Goal: Register for event/course

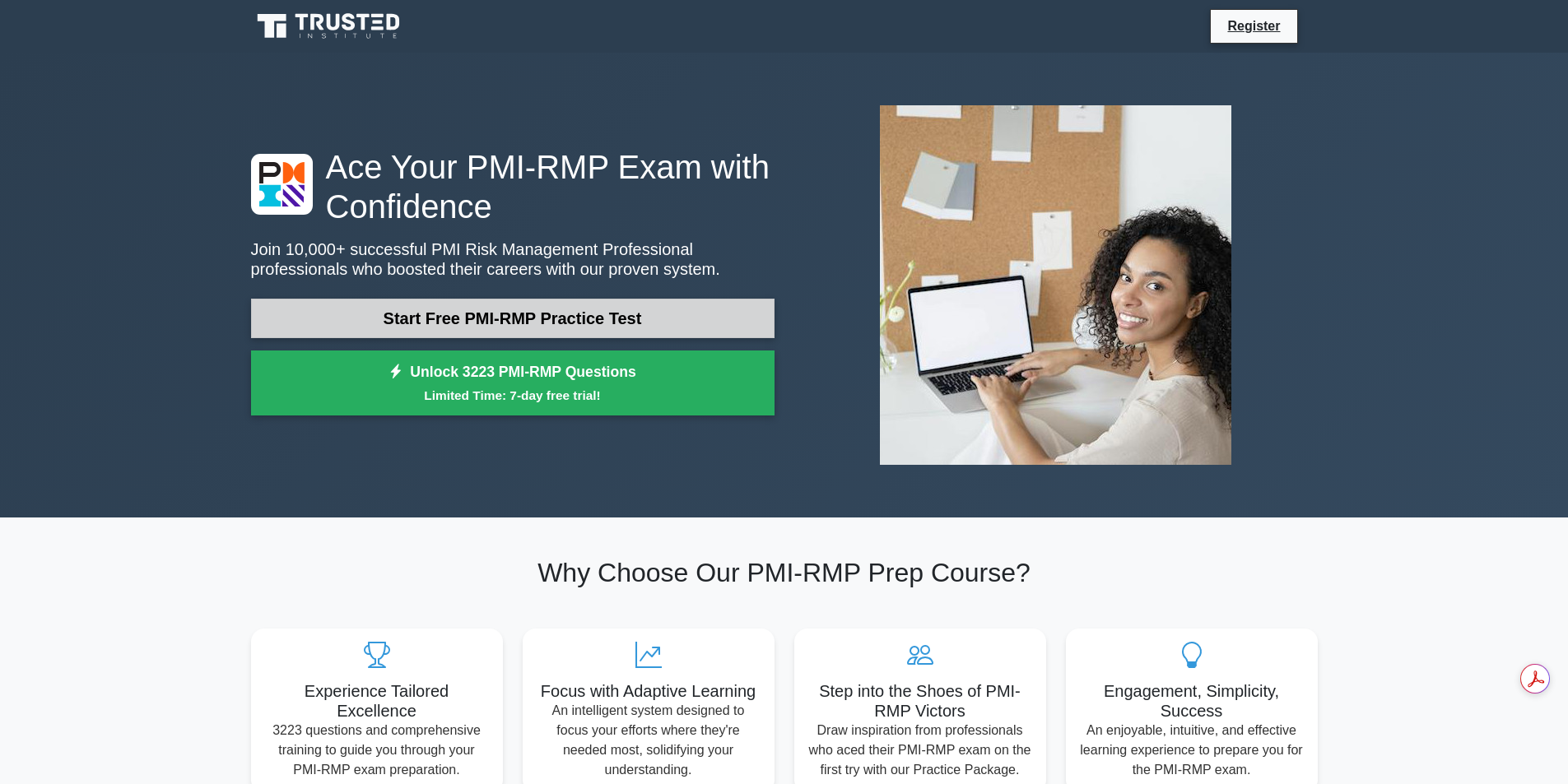
click at [543, 317] on link "Start Free PMI-RMP Practice Test" at bounding box center [513, 318] width 523 height 40
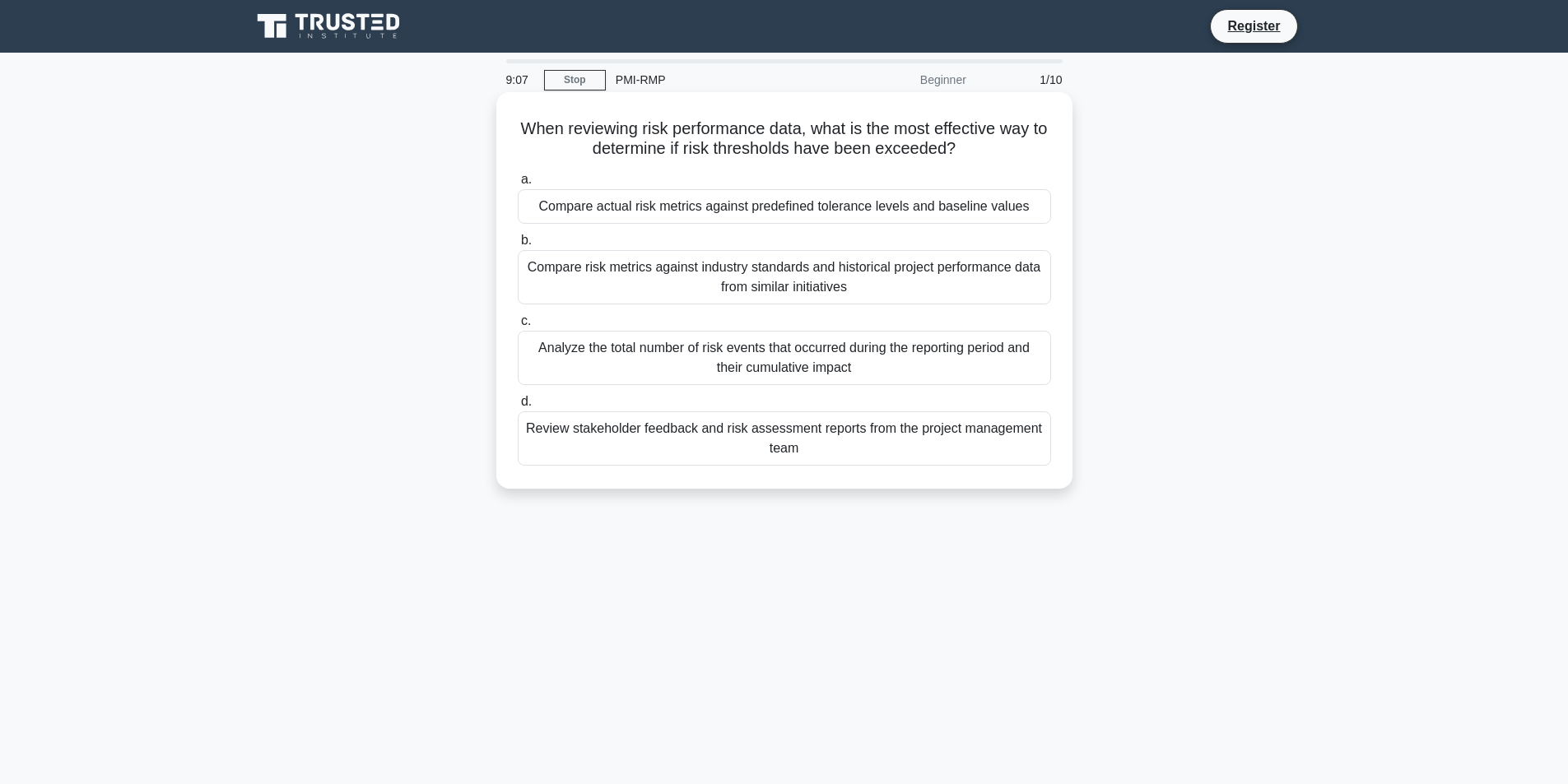
click at [802, 355] on div "Analyze the total number of risk events that occurred during the reporting peri…" at bounding box center [784, 358] width 533 height 54
click at [517, 327] on input "c. Analyze the total number of risk events that occurred during the reporting p…" at bounding box center [517, 321] width 0 height 11
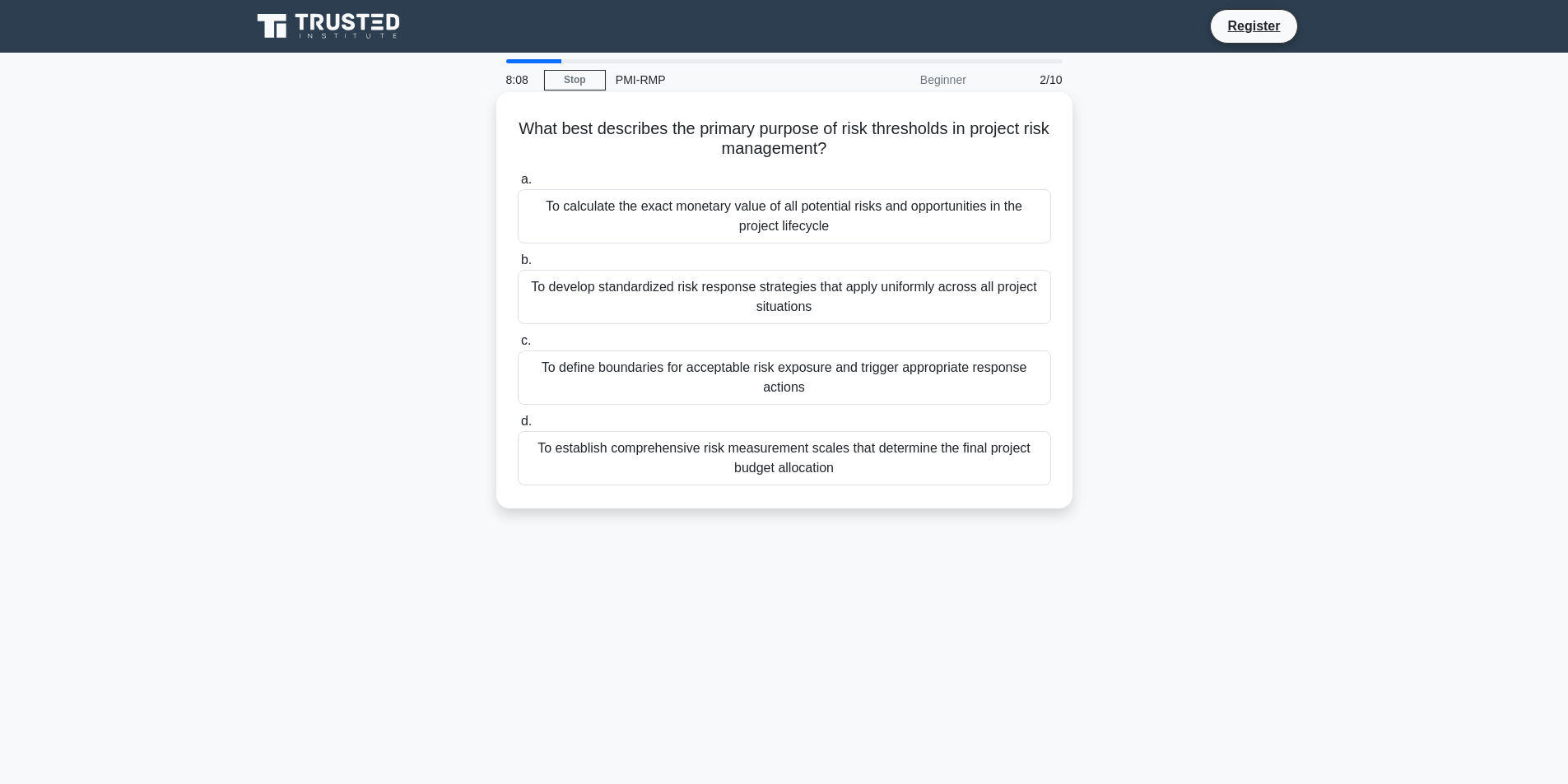
click at [704, 308] on div "To develop standardized risk response strategies that apply uniformly across al…" at bounding box center [784, 297] width 533 height 54
click at [517, 266] on input "b. To develop standardized risk response strategies that apply uniformly across…" at bounding box center [517, 260] width 0 height 11
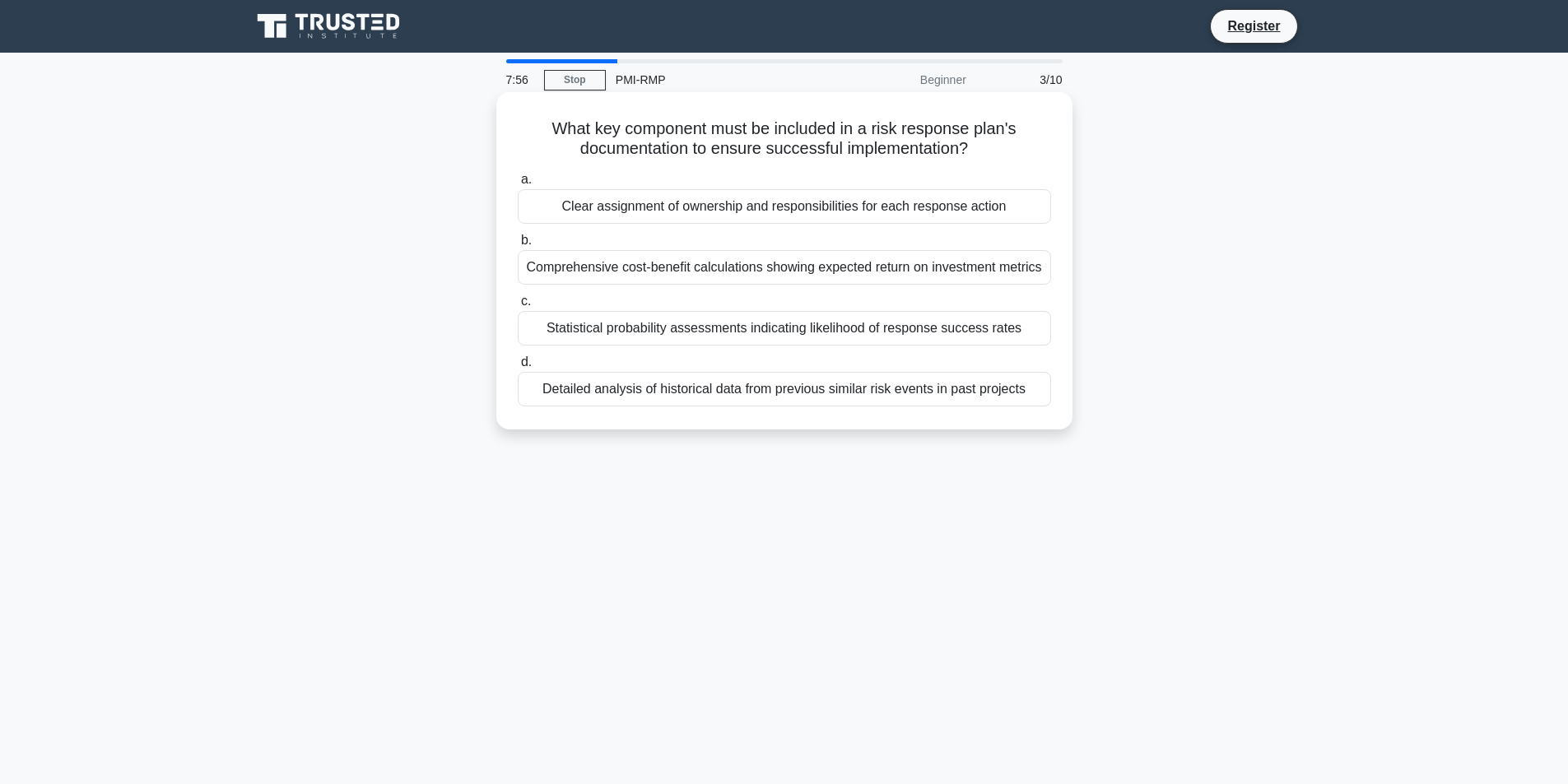
click at [919, 204] on div "Clear assignment of ownership and responsibilities for each response action" at bounding box center [784, 207] width 533 height 35
click at [517, 185] on input "a. Clear assignment of ownership and responsibilities for each response action" at bounding box center [517, 179] width 0 height 11
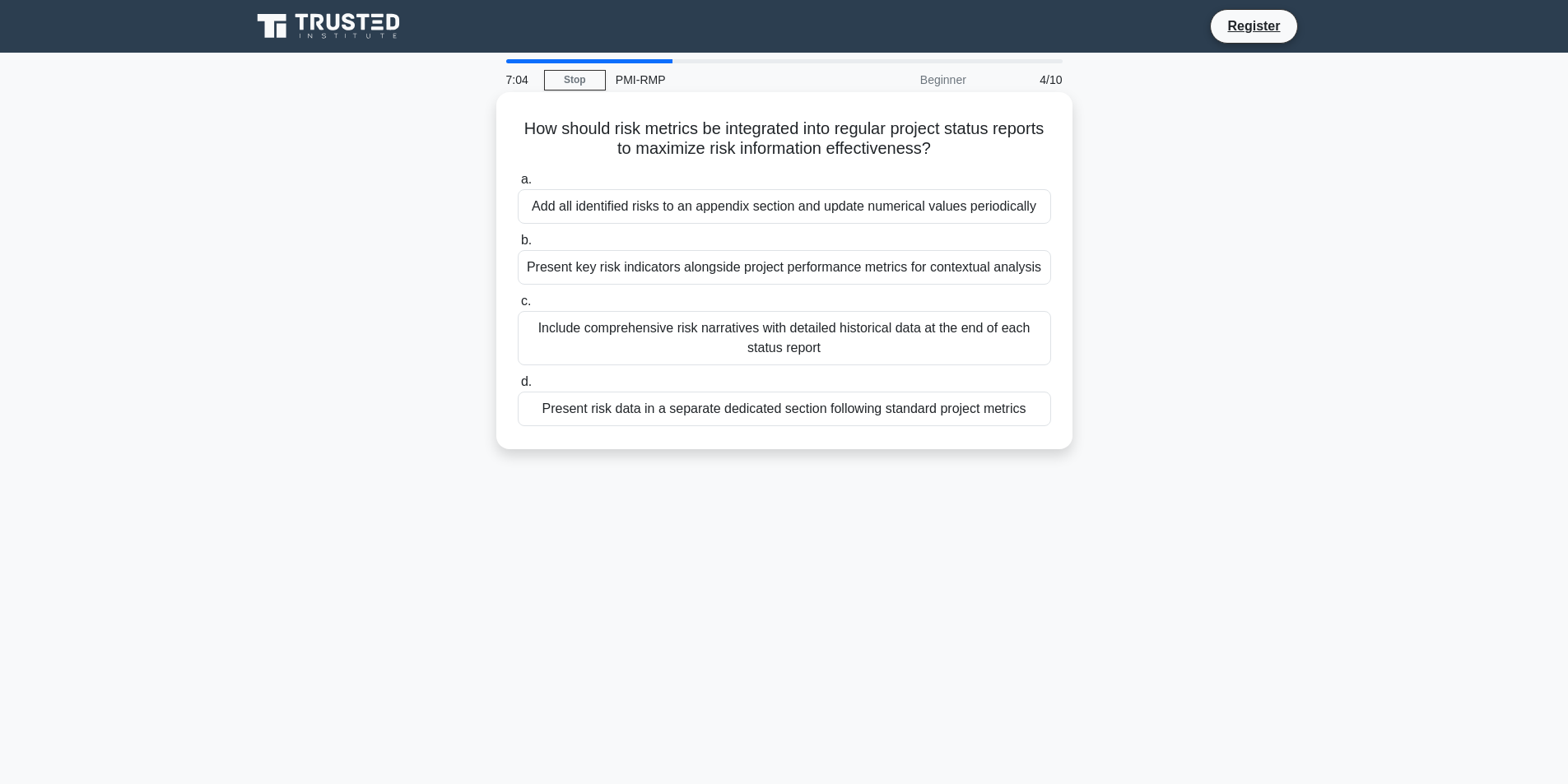
click at [932, 265] on div "Present key risk indicators alongside project performance metrics for contextua…" at bounding box center [784, 268] width 533 height 35
click at [517, 246] on input "b. Present key risk indicators alongside project performance metrics for contex…" at bounding box center [517, 240] width 0 height 11
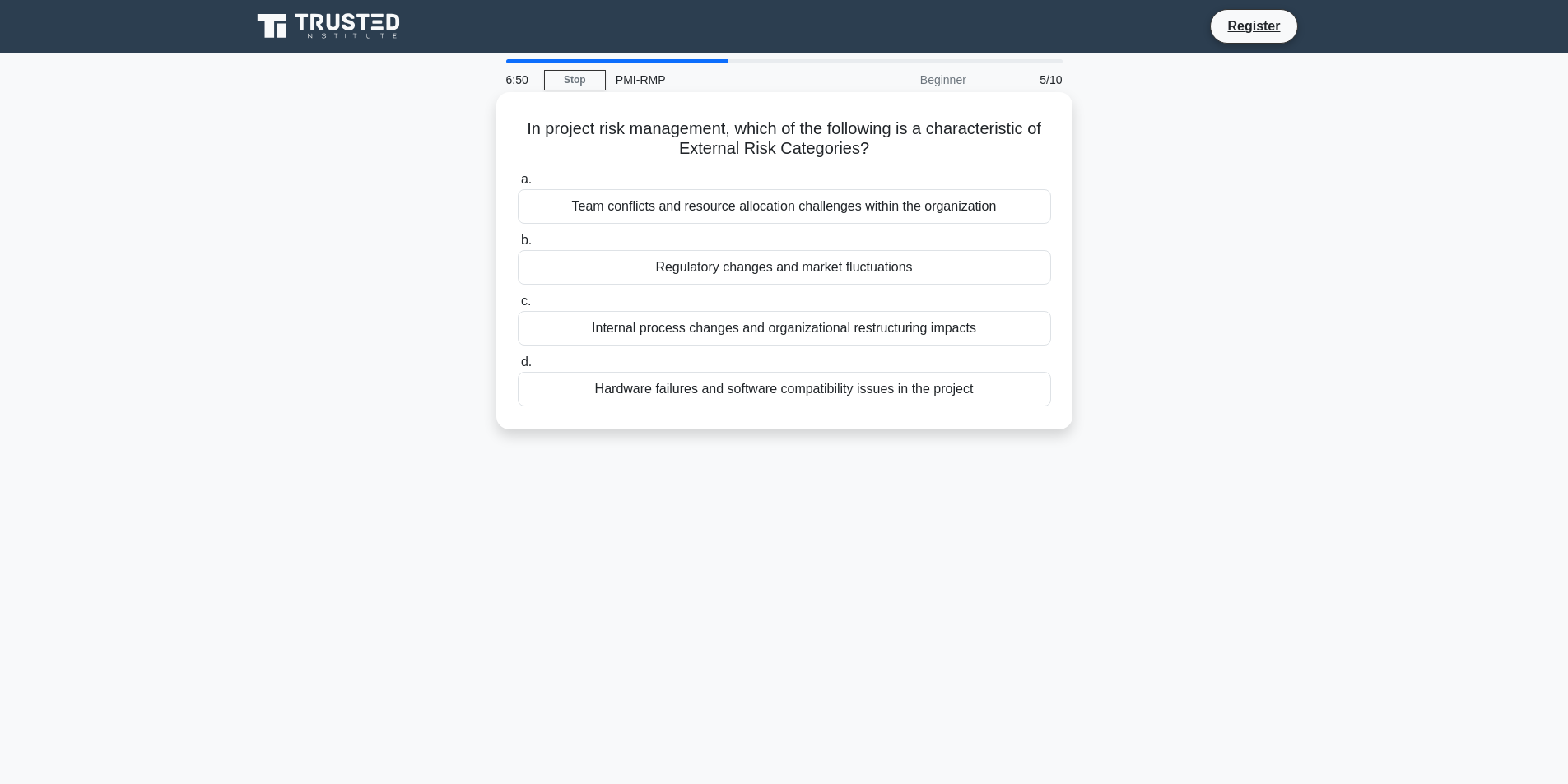
click at [801, 271] on div "Regulatory changes and market fluctuations" at bounding box center [784, 268] width 533 height 35
click at [517, 246] on input "b. Regulatory changes and market fluctuations" at bounding box center [517, 240] width 0 height 11
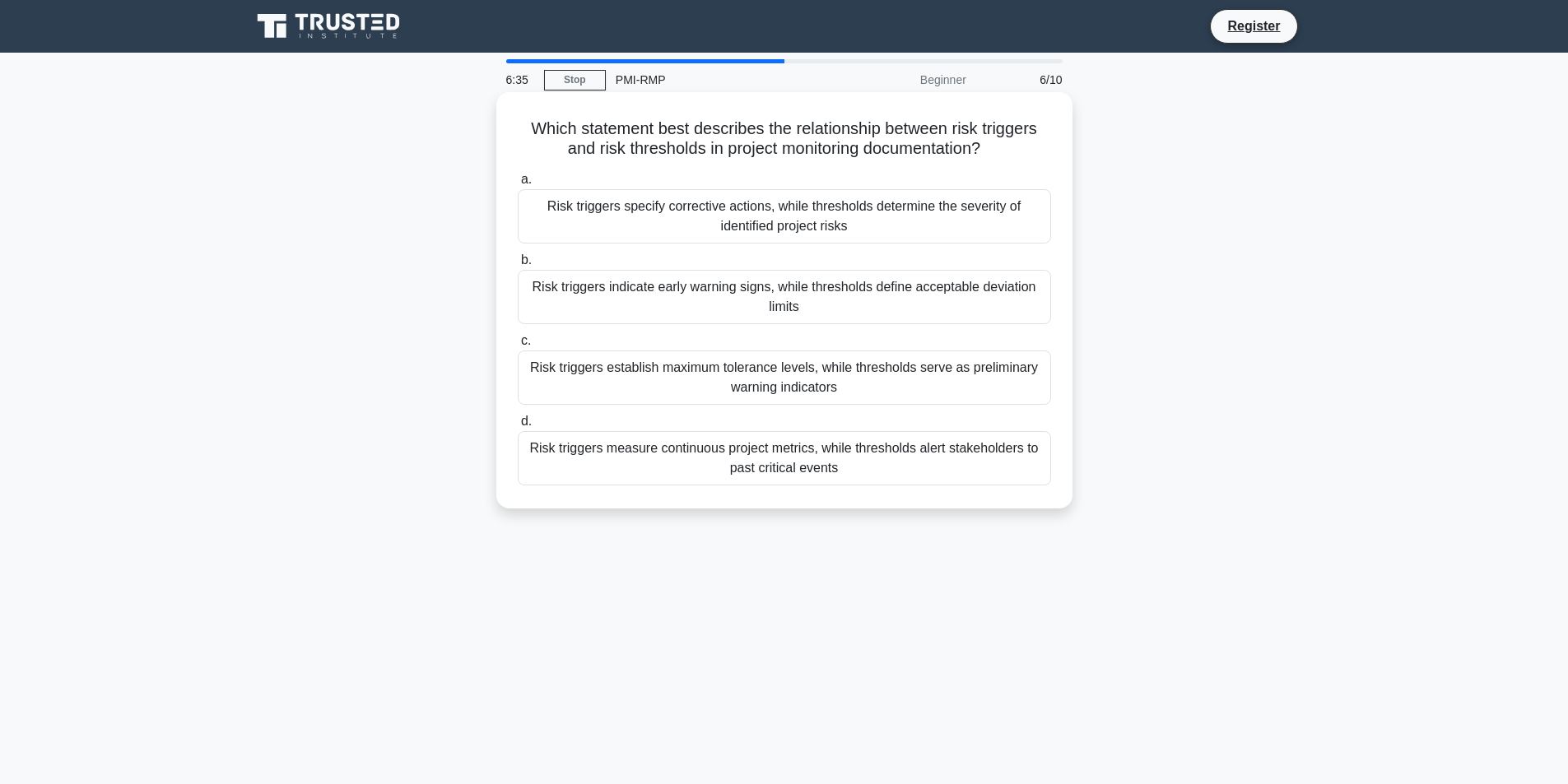
click at [870, 295] on div "Risk triggers indicate early warning signs, while thresholds define acceptable …" at bounding box center [784, 297] width 533 height 54
click at [517, 266] on input "b. Risk triggers indicate early warning signs, while thresholds define acceptab…" at bounding box center [517, 260] width 0 height 11
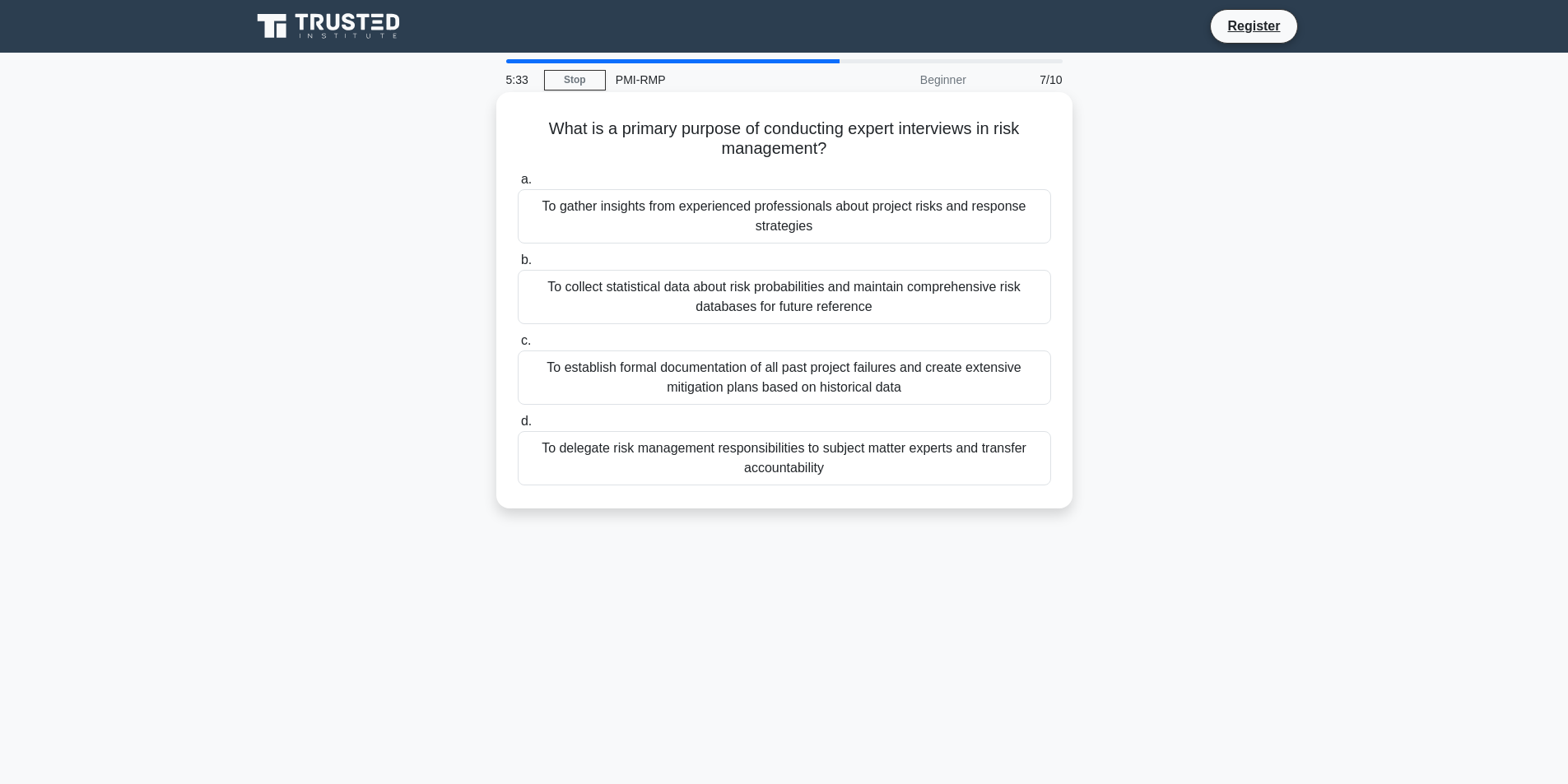
click at [954, 213] on div "To gather insights from experienced professionals about project risks and respo…" at bounding box center [784, 217] width 533 height 54
click at [517, 185] on input "a. To gather insights from experienced professionals about project risks and re…" at bounding box center [517, 179] width 0 height 11
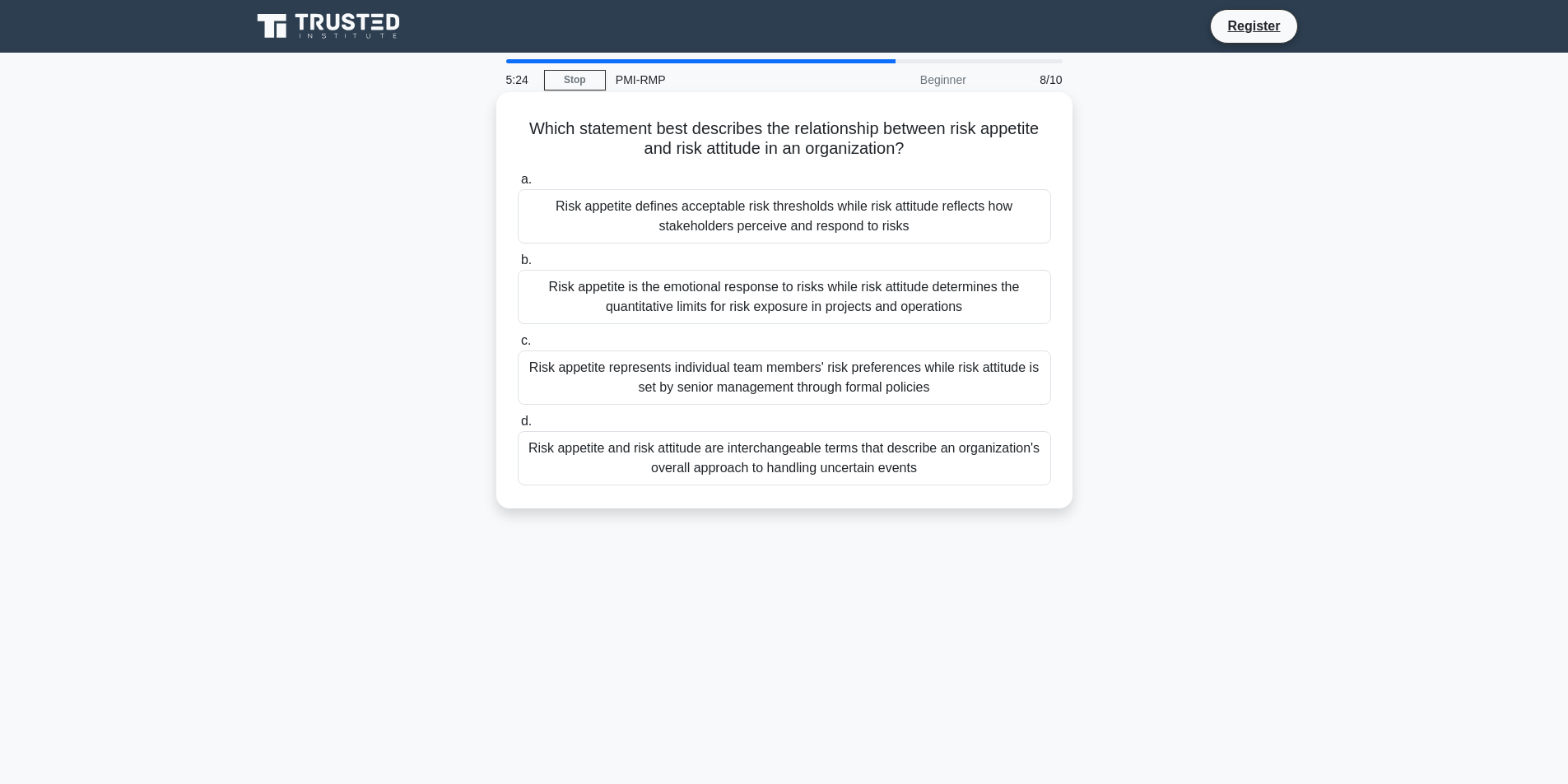
click at [909, 213] on div "Risk appetite defines acceptable risk thresholds while risk attitude reflects h…" at bounding box center [784, 217] width 533 height 54
click at [517, 185] on input "a. Risk appetite defines acceptable risk thresholds while risk attitude reflect…" at bounding box center [517, 179] width 0 height 11
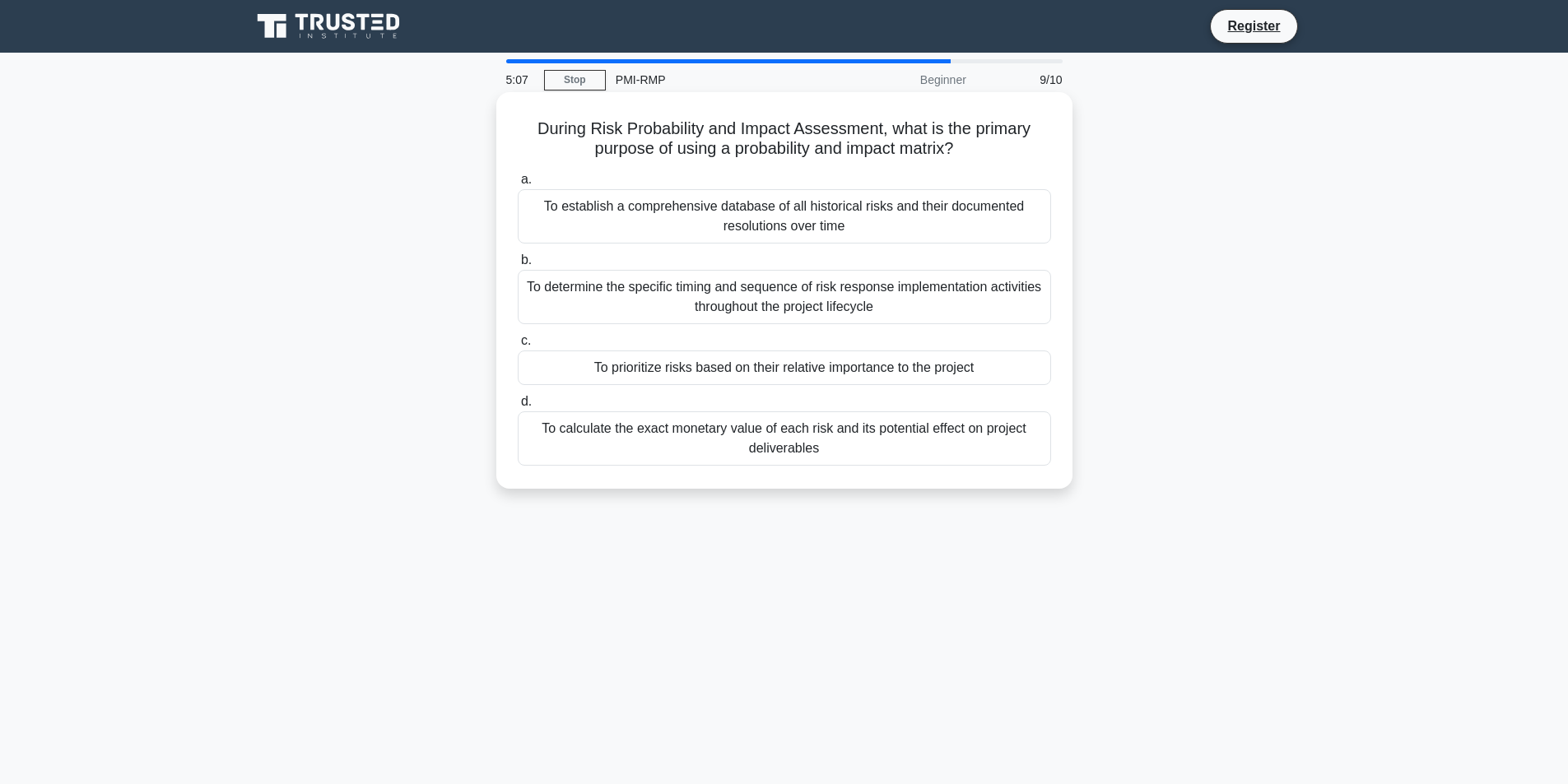
click at [826, 293] on div "To determine the specific timing and sequence of risk response implementation a…" at bounding box center [784, 297] width 533 height 54
click at [517, 266] on input "b. To determine the specific timing and sequence of risk response implementatio…" at bounding box center [517, 260] width 0 height 11
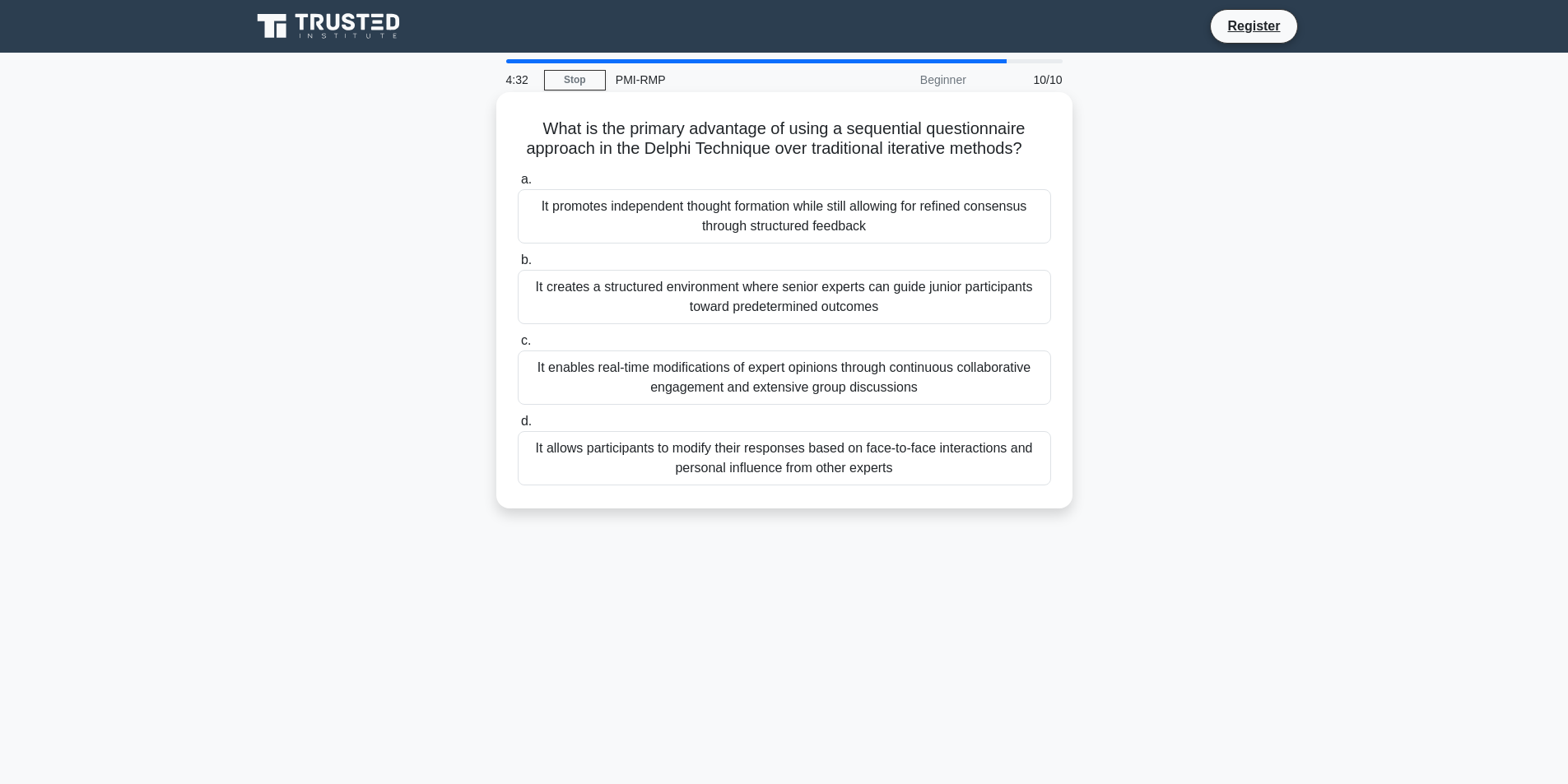
click at [893, 235] on div "It promotes independent thought formation while still allowing for refined cons…" at bounding box center [784, 217] width 533 height 54
click at [517, 185] on input "a. It promotes independent thought formation while still allowing for refined c…" at bounding box center [517, 179] width 0 height 11
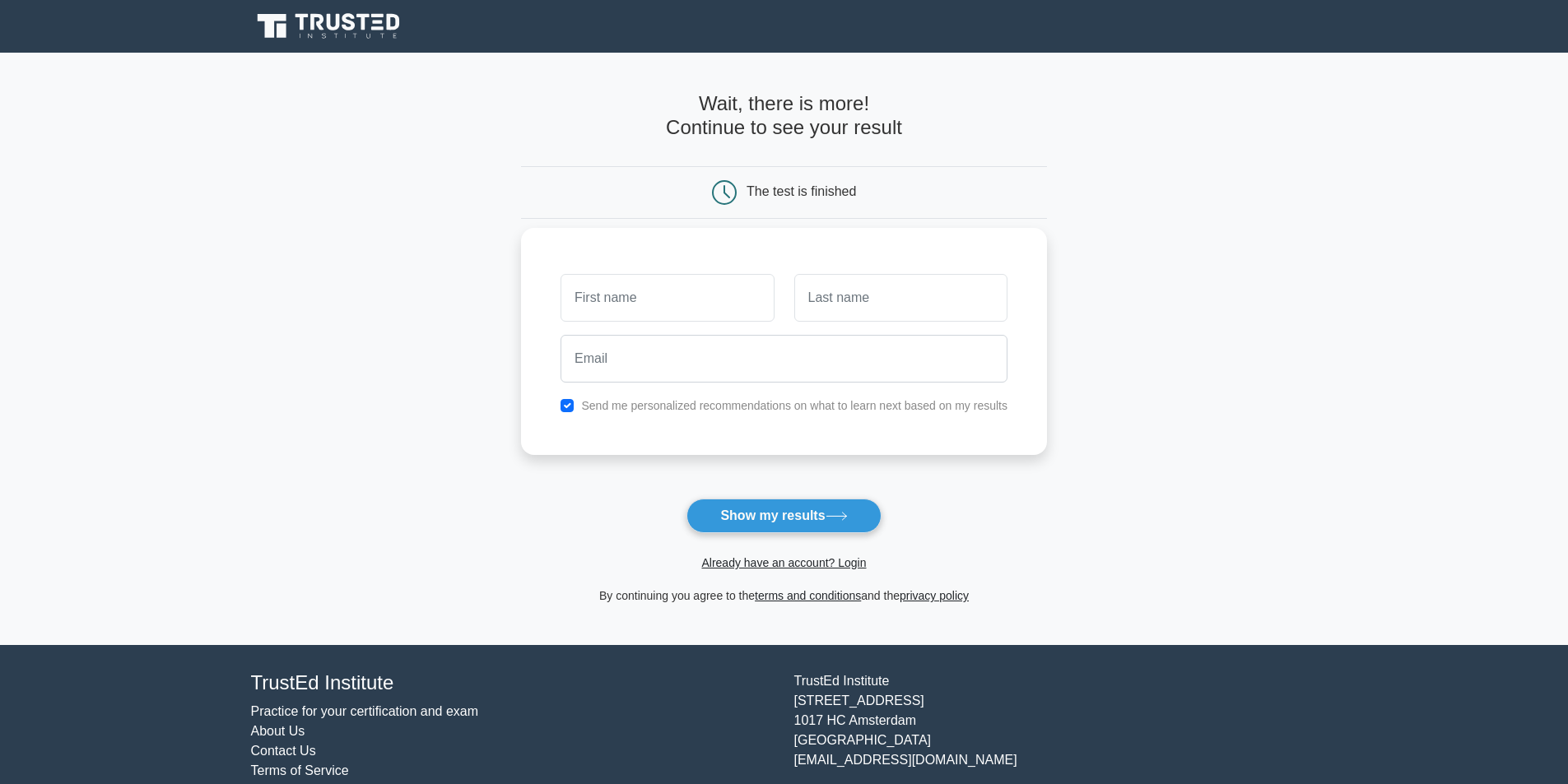
click at [642, 296] on input "text" at bounding box center [667, 298] width 213 height 47
type input "[PERSON_NAME]"
click at [862, 305] on input "text" at bounding box center [901, 298] width 213 height 47
type input "Brown"
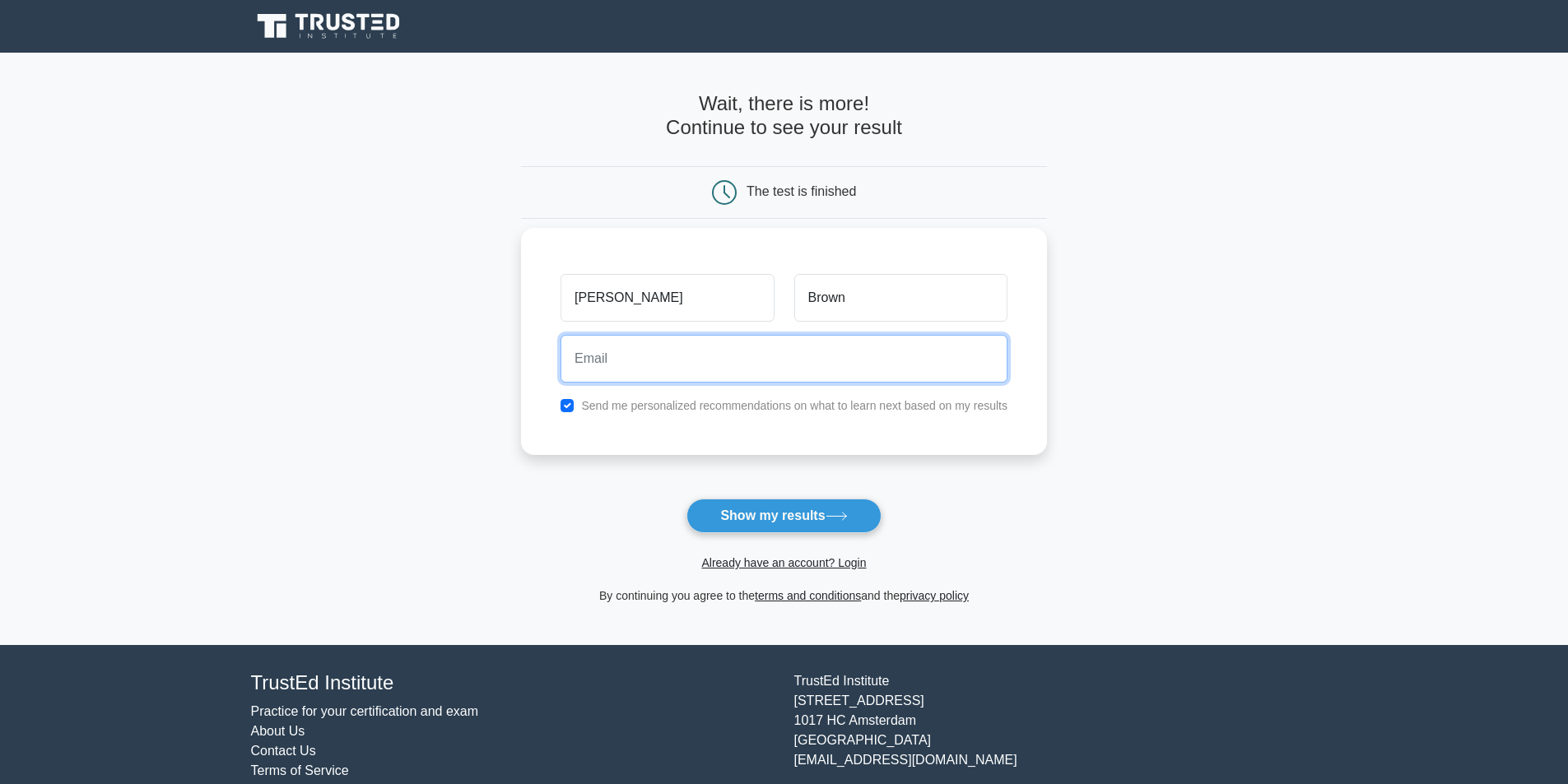
click at [823, 377] on input "email" at bounding box center [784, 359] width 447 height 47
type input "jacmacbrown@gmail.com"
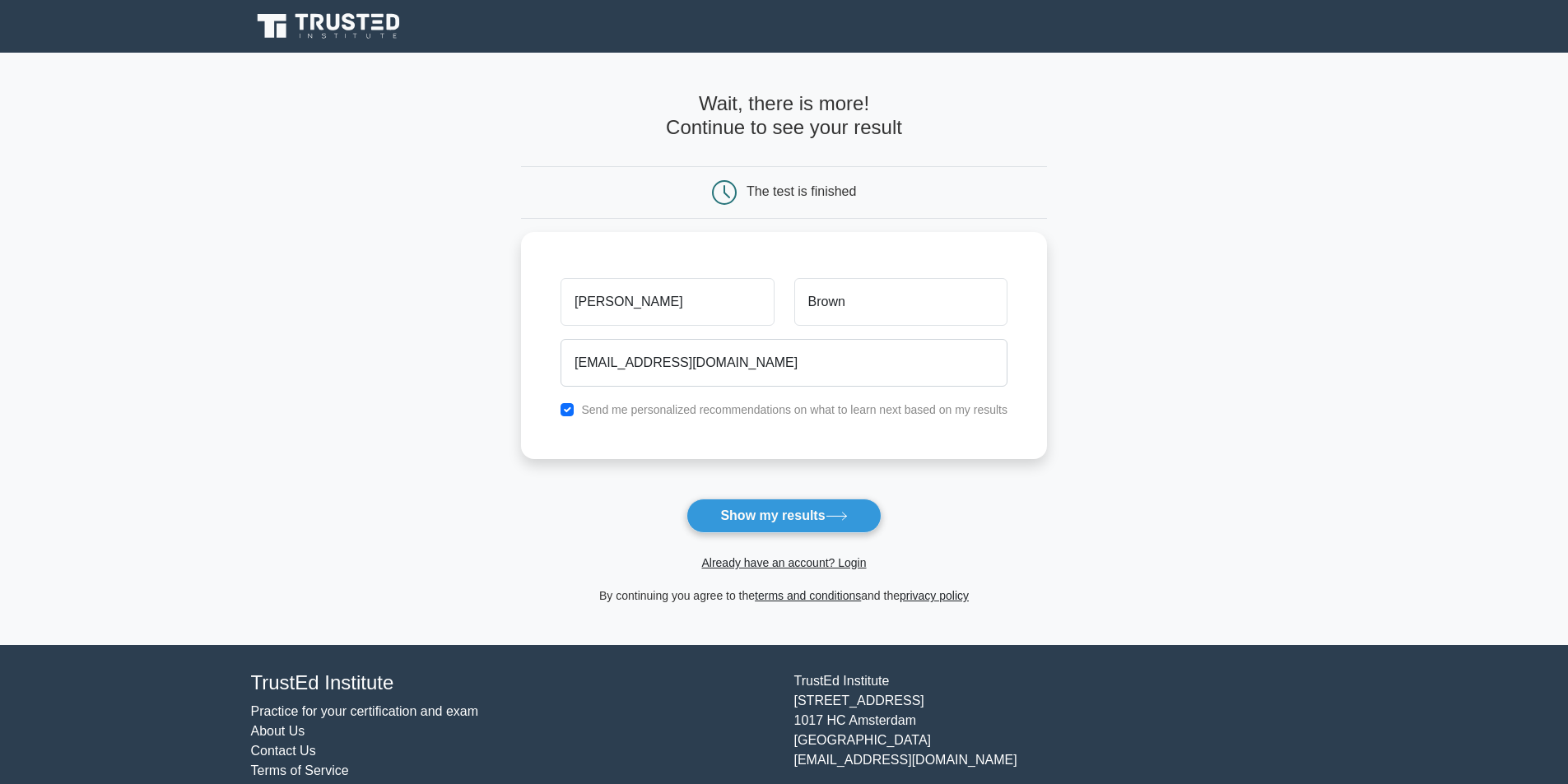
click at [780, 516] on button "Show my results" at bounding box center [783, 516] width 194 height 35
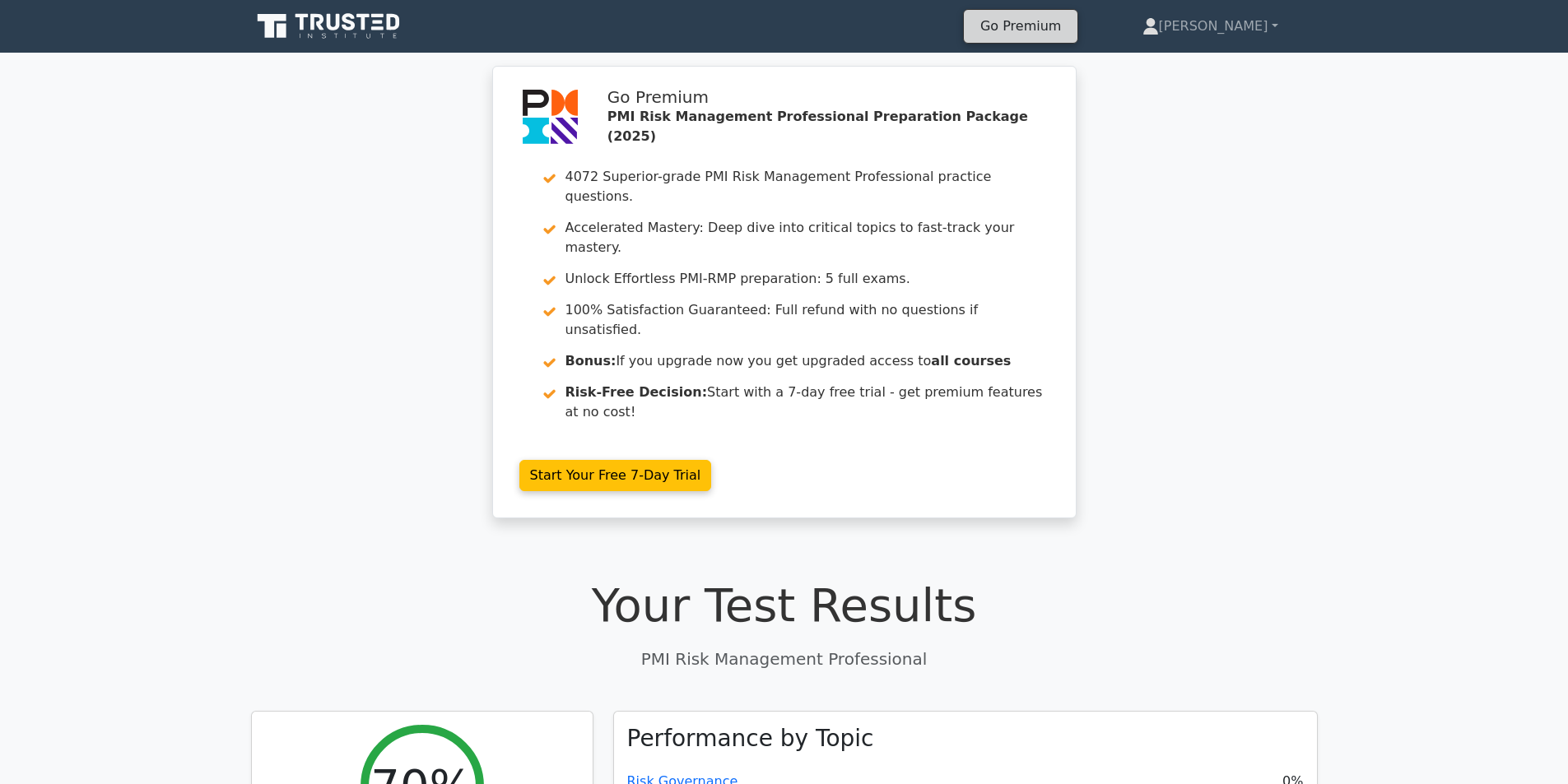
click at [1071, 26] on link "Go Premium" at bounding box center [1020, 25] width 101 height 22
